Goal: Transaction & Acquisition: Book appointment/travel/reservation

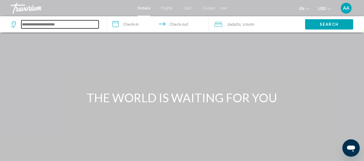
click at [89, 28] on input "Search widget" at bounding box center [59, 24] width 77 height 8
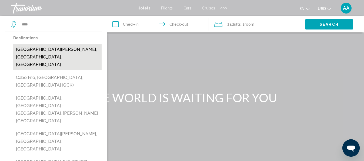
click at [73, 70] on button "[GEOGRAPHIC_DATA][PERSON_NAME], [GEOGRAPHIC_DATA], [GEOGRAPHIC_DATA]" at bounding box center [57, 56] width 88 height 25
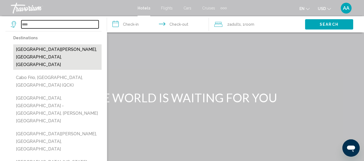
type input "**********"
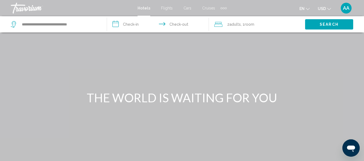
click at [133, 32] on input "**********" at bounding box center [159, 25] width 104 height 18
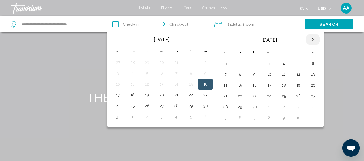
click at [320, 45] on th "Next month" at bounding box center [312, 39] width 15 height 12
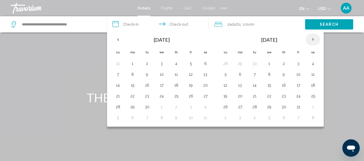
click at [320, 45] on th "Next month" at bounding box center [312, 39] width 15 height 12
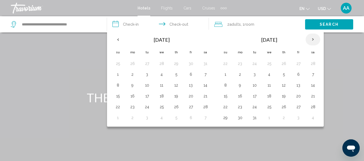
click at [320, 45] on th "Next month" at bounding box center [312, 39] width 15 height 12
click at [288, 100] on button "23" at bounding box center [283, 96] width 9 height 8
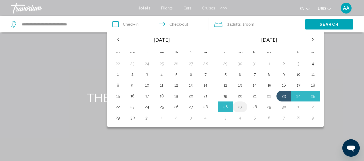
click at [244, 110] on button "27" at bounding box center [239, 107] width 9 height 8
type input "**********"
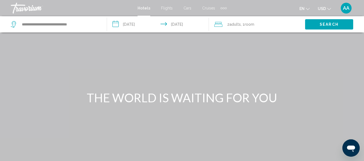
click at [328, 27] on span "Search" at bounding box center [328, 24] width 19 height 4
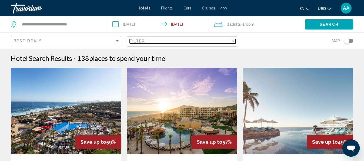
click at [232, 42] on div "Filter" at bounding box center [233, 40] width 3 height 1
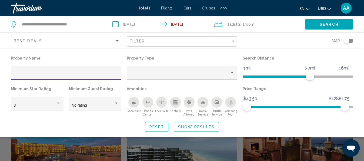
scroll to position [199, 0]
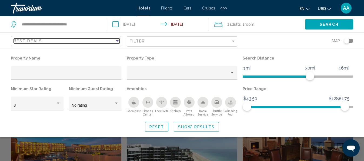
click at [117, 43] on div "Sort by" at bounding box center [117, 41] width 5 height 4
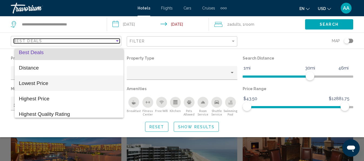
scroll to position [0, 0]
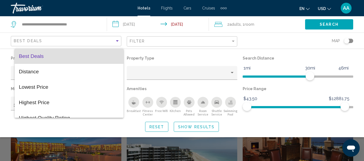
click at [255, 51] on div at bounding box center [182, 80] width 364 height 161
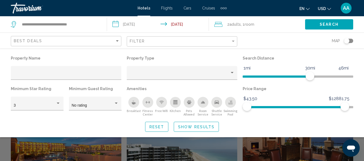
click at [135, 104] on icon "Breakfast" at bounding box center [134, 103] width 4 height 2
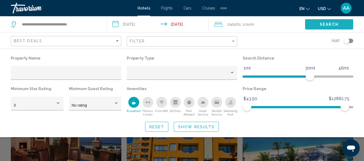
click at [329, 27] on span "Search" at bounding box center [328, 24] width 19 height 4
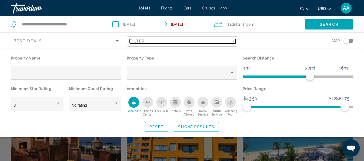
click at [231, 43] on div "Filter" at bounding box center [233, 41] width 5 height 4
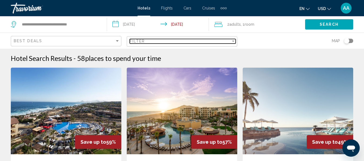
click at [231, 43] on div "Filter" at bounding box center [233, 41] width 5 height 4
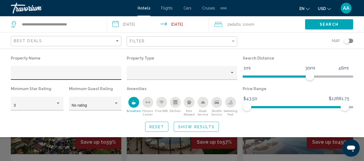
click at [103, 80] on div "Hotel Filters" at bounding box center [66, 74] width 105 height 11
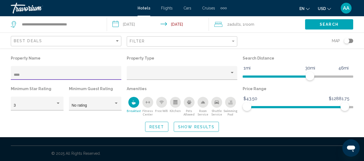
type input "***"
click at [227, 92] on p "Amenities" at bounding box center [182, 89] width 110 height 8
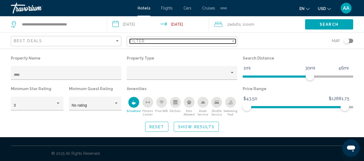
click at [232, 42] on div "Filter" at bounding box center [233, 40] width 3 height 1
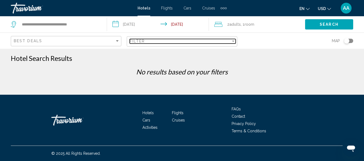
click at [232, 42] on div "Filter" at bounding box center [233, 40] width 3 height 1
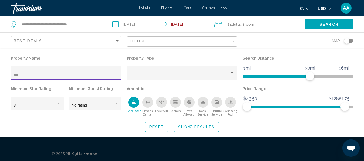
type input "***"
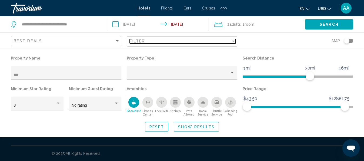
click at [232, 42] on div "Filter" at bounding box center [233, 40] width 3 height 1
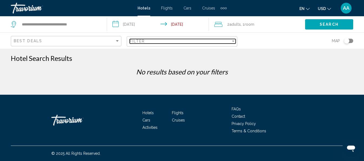
click at [232, 42] on div "Filter" at bounding box center [233, 40] width 3 height 1
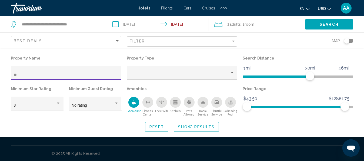
type input "*"
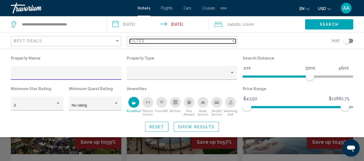
click at [232, 42] on div "Filter" at bounding box center [233, 40] width 3 height 1
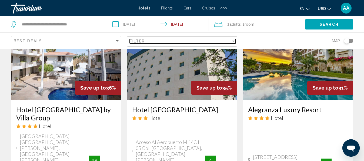
scroll to position [526, 0]
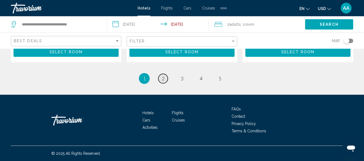
click at [158, 83] on link "page 2" at bounding box center [162, 78] width 9 height 9
click at [182, 75] on span "3" at bounding box center [182, 78] width 3 height 6
click at [205, 83] on link "page 4" at bounding box center [200, 78] width 9 height 9
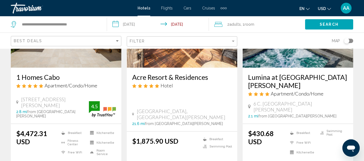
scroll to position [784, 0]
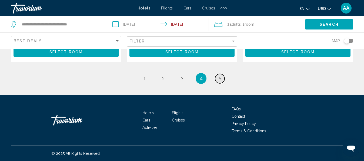
click at [221, 81] on span "5" at bounding box center [219, 78] width 3 height 6
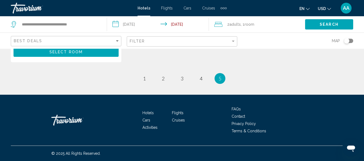
scroll to position [1029, 0]
